Goal: Check status: Check status

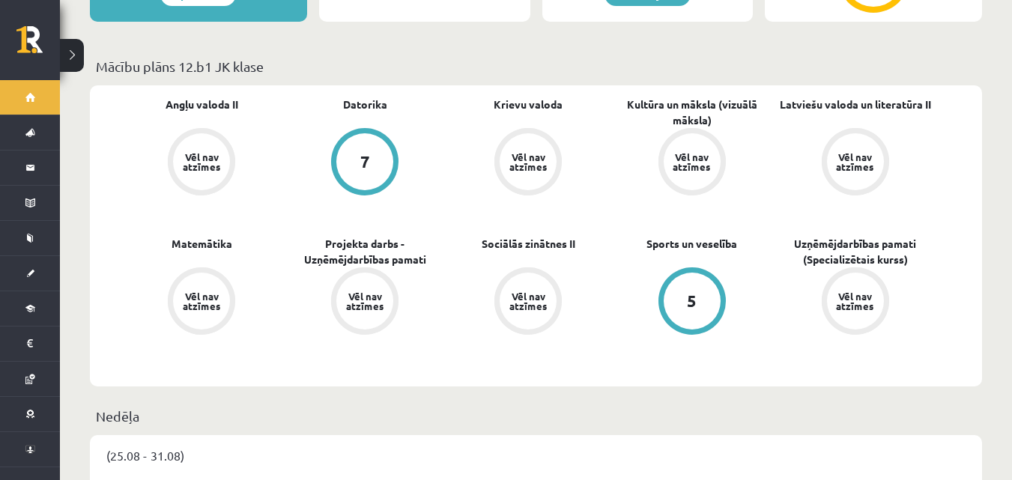
scroll to position [449, 0]
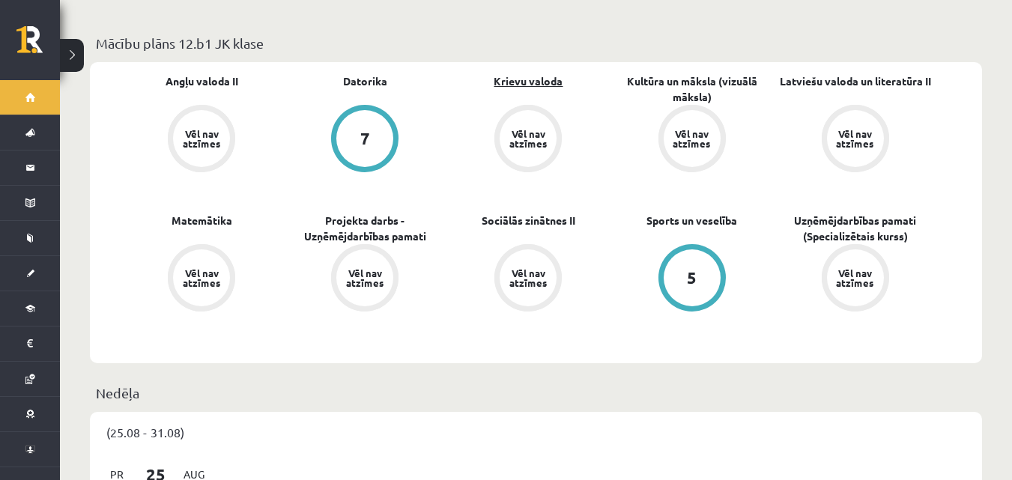
click at [544, 73] on link "Krievu valoda" at bounding box center [527, 81] width 69 height 16
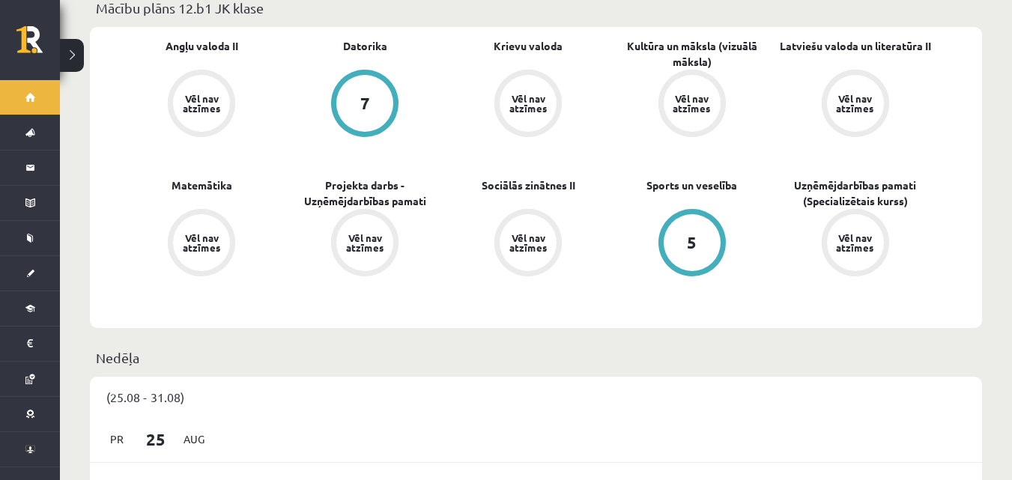
scroll to position [524, 0]
